Goal: Task Accomplishment & Management: Manage account settings

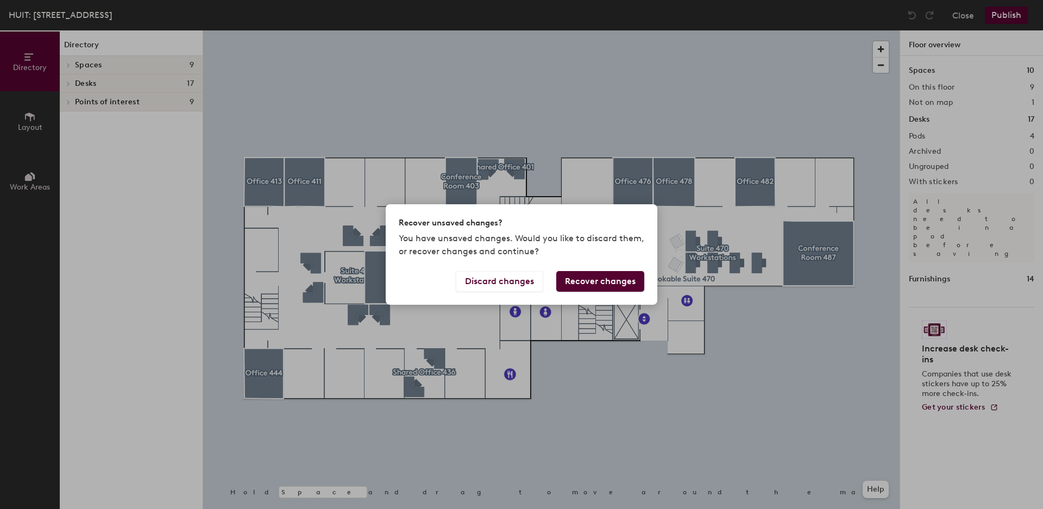
click at [576, 285] on button "Recover changes" at bounding box center [600, 281] width 88 height 21
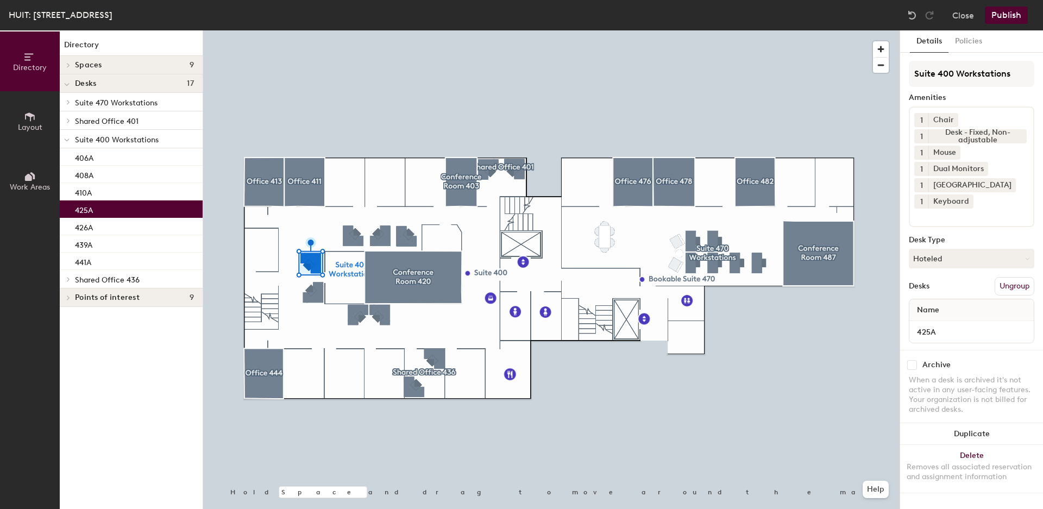
click at [913, 364] on input "checkbox" at bounding box center [912, 365] width 10 height 10
checkbox input "true"
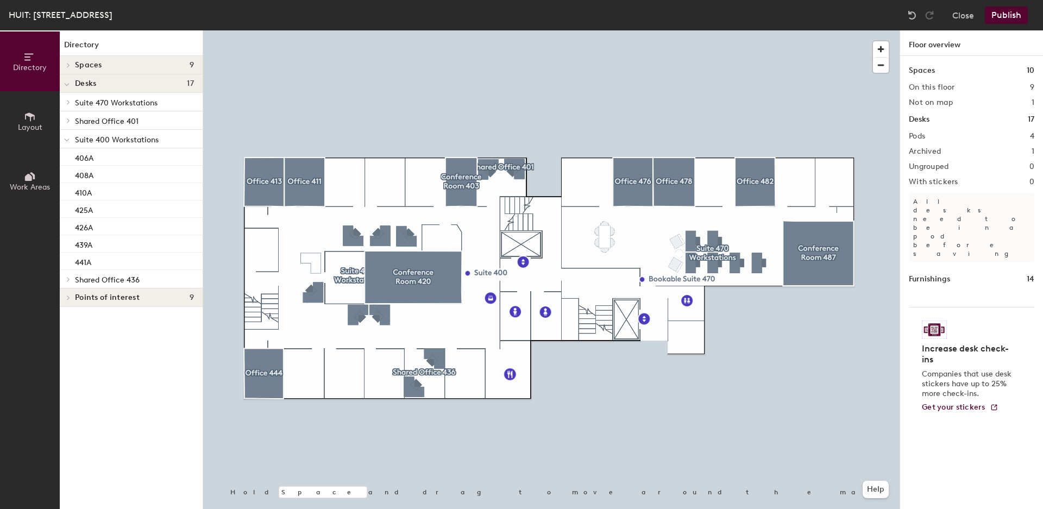
click at [1008, 15] on button "Publish" at bounding box center [1006, 15] width 43 height 17
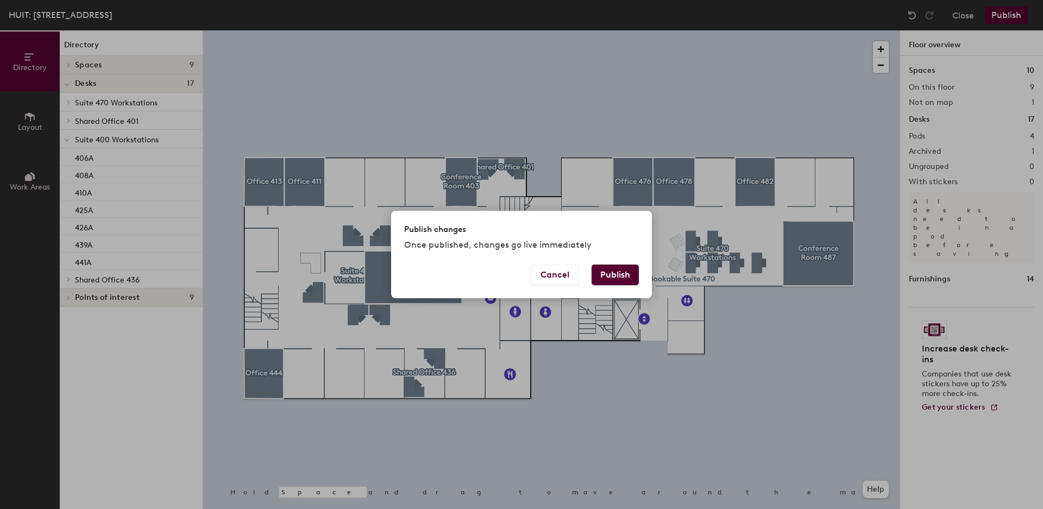
click at [623, 275] on button "Publish" at bounding box center [615, 275] width 47 height 21
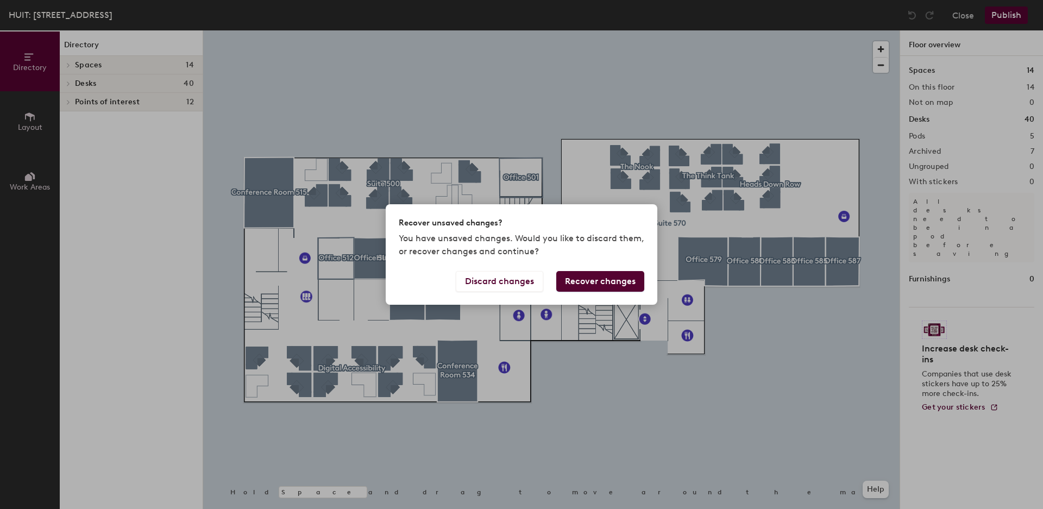
click at [593, 285] on button "Recover changes" at bounding box center [600, 281] width 88 height 21
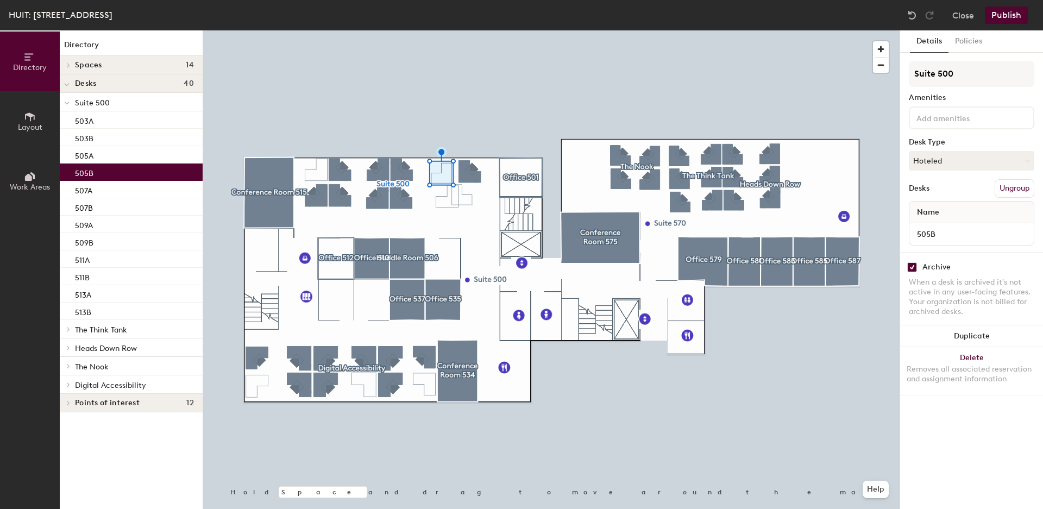
click at [915, 267] on input "checkbox" at bounding box center [912, 267] width 10 height 10
checkbox input "false"
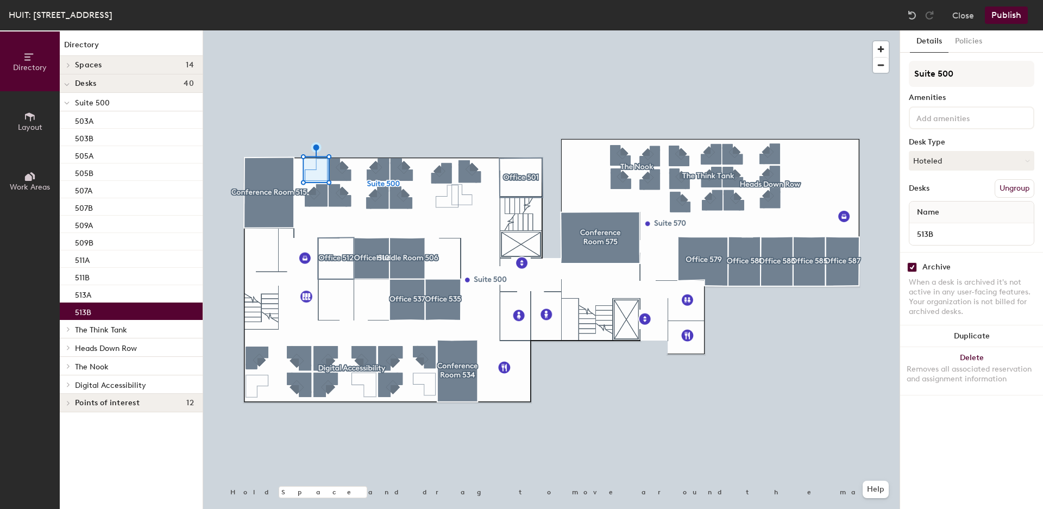
click at [913, 266] on input "checkbox" at bounding box center [912, 267] width 10 height 10
checkbox input "false"
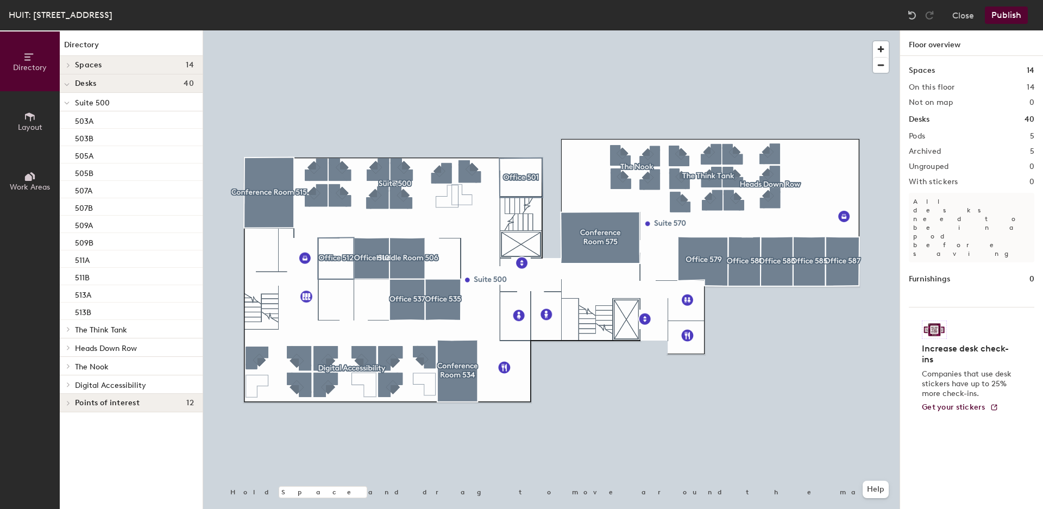
click at [1005, 14] on button "Publish" at bounding box center [1006, 15] width 43 height 17
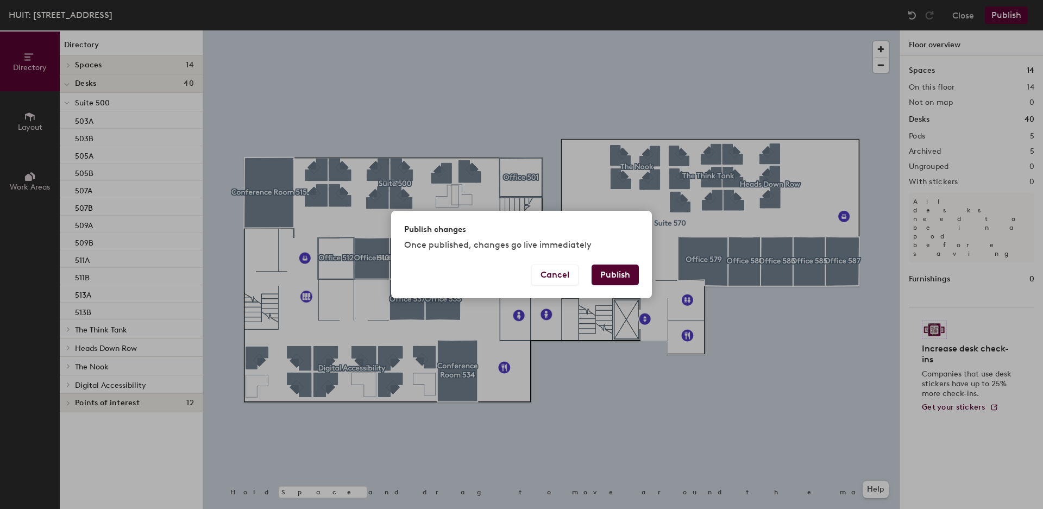
click at [626, 278] on button "Publish" at bounding box center [615, 275] width 47 height 21
